Goal: Task Accomplishment & Management: Manage account settings

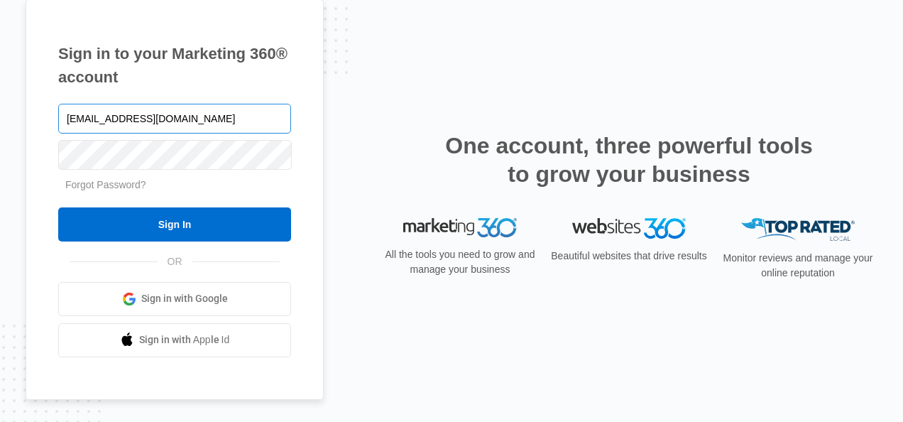
type input "[EMAIL_ADDRESS][DOMAIN_NAME]"
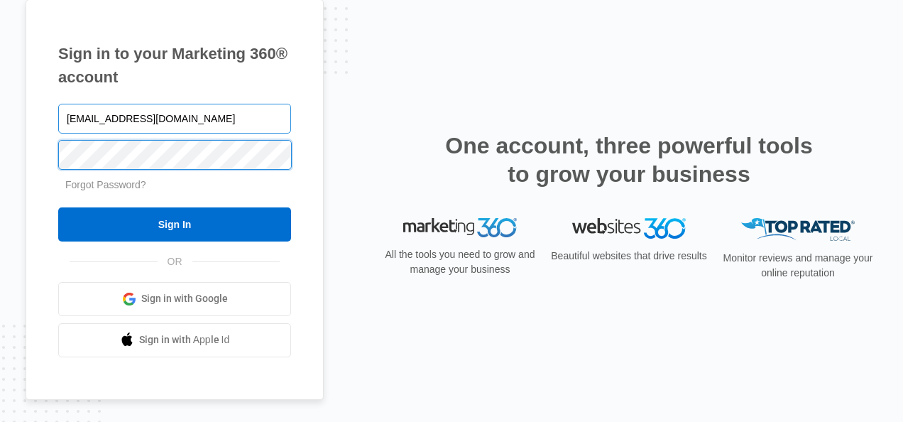
click at [58, 207] on input "Sign In" at bounding box center [174, 224] width 233 height 34
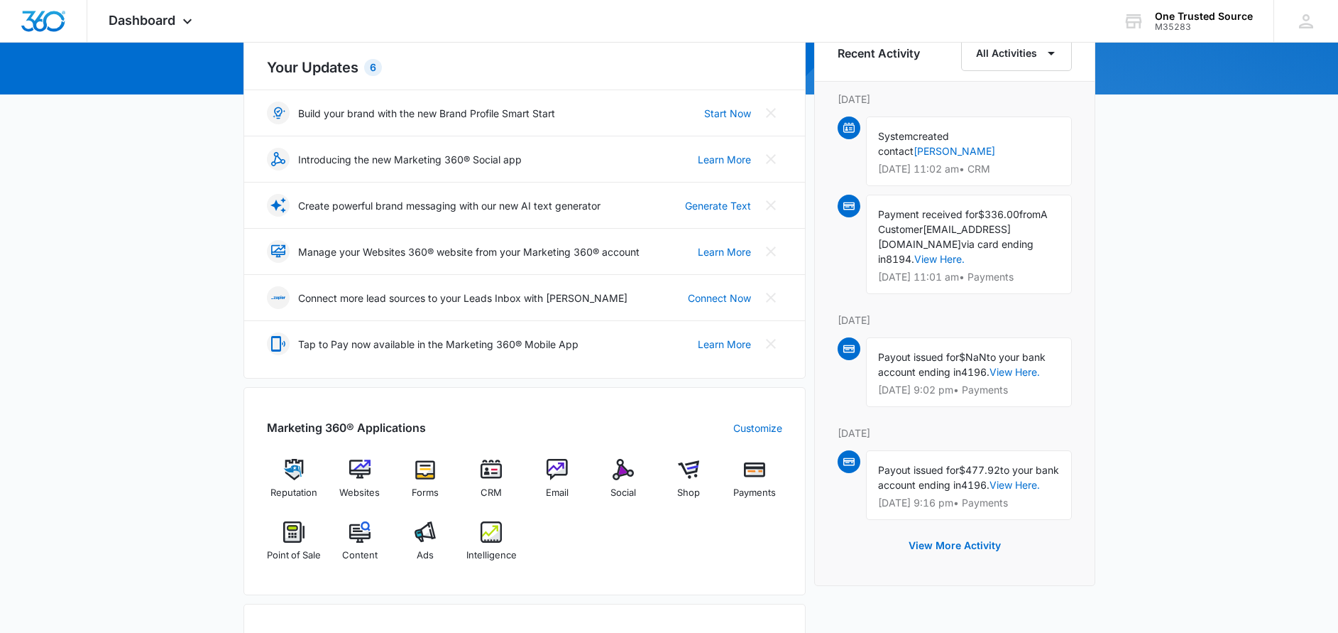
scroll to position [213, 0]
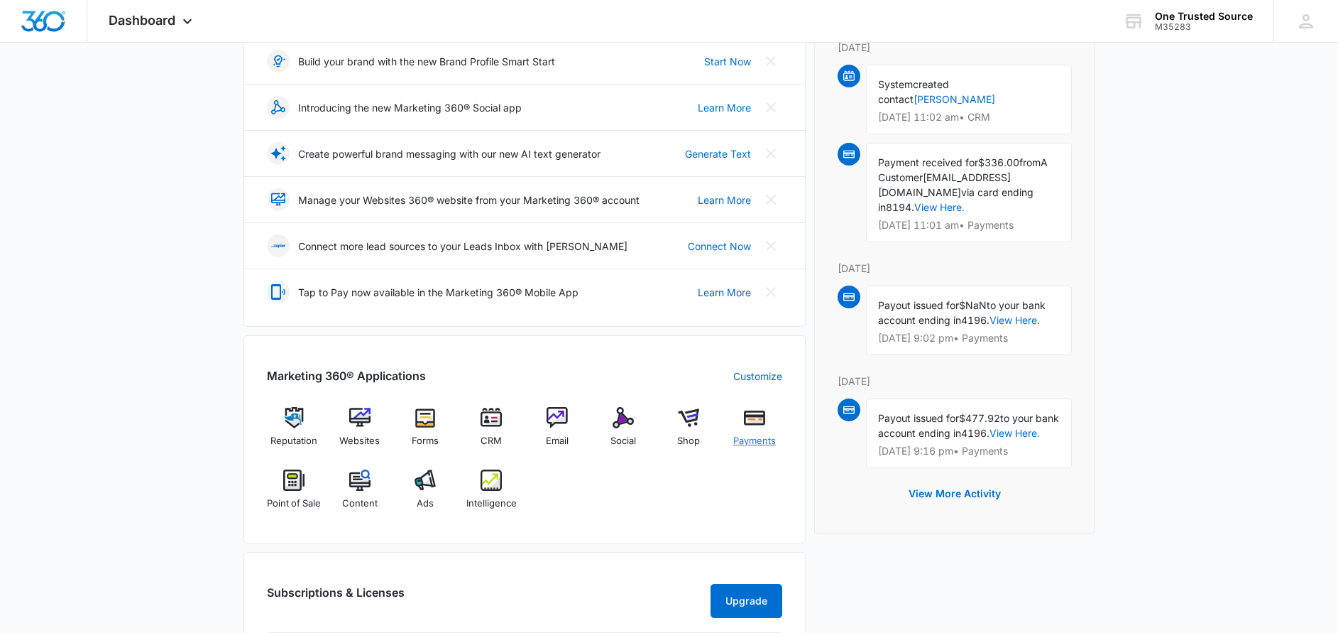
click at [750, 432] on div "Payments" at bounding box center [755, 432] width 55 height 51
